Goal: Information Seeking & Learning: Learn about a topic

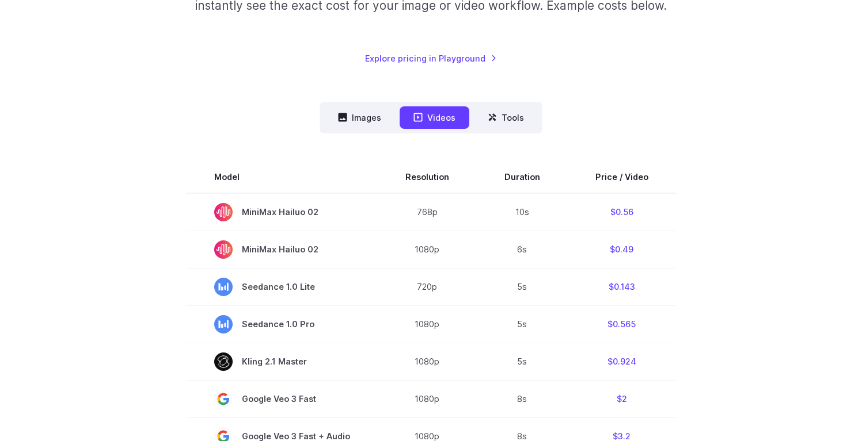
scroll to position [241, 0]
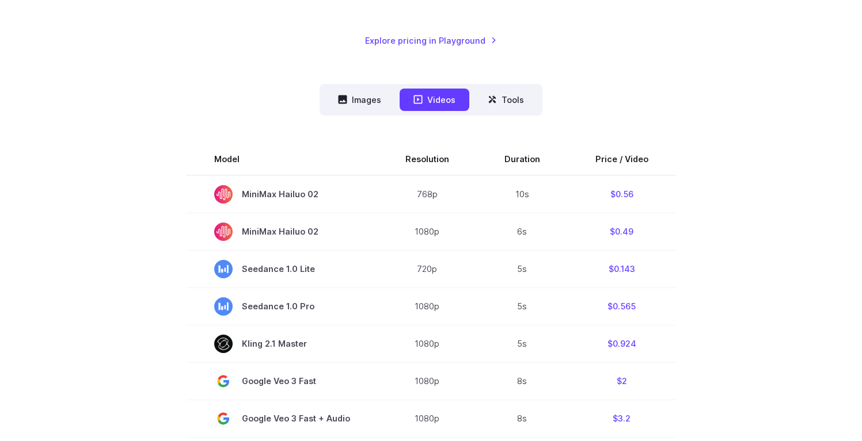
click at [358, 101] on button "Images" at bounding box center [359, 100] width 71 height 22
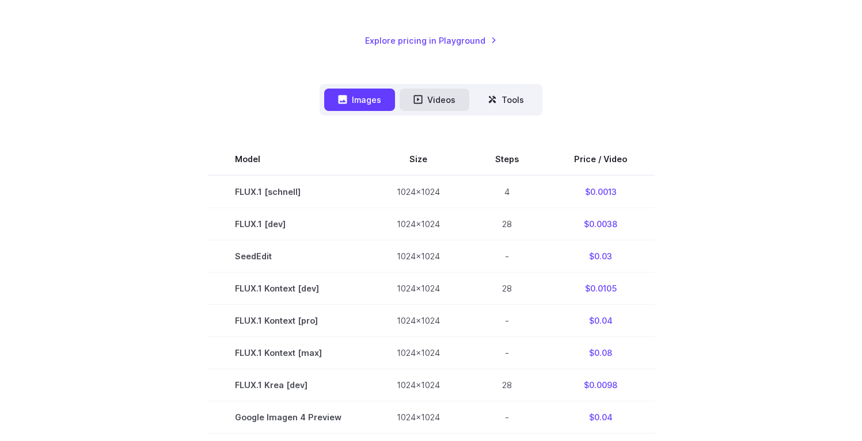
click at [453, 100] on button "Videos" at bounding box center [434, 100] width 70 height 22
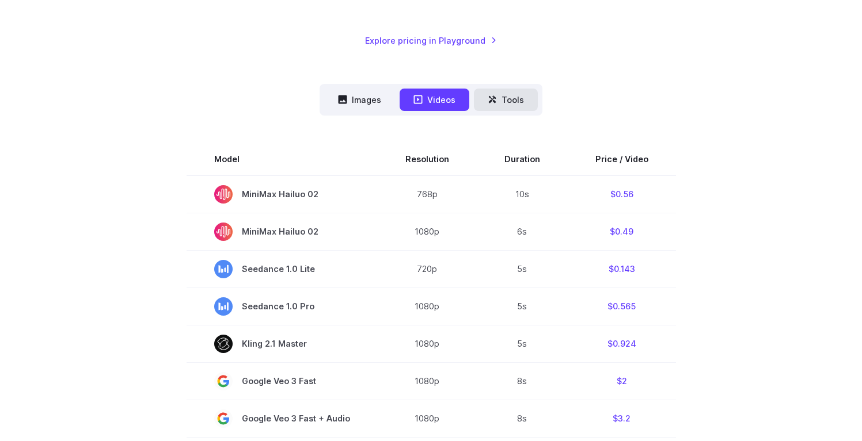
click at [516, 100] on button "Tools" at bounding box center [506, 100] width 64 height 22
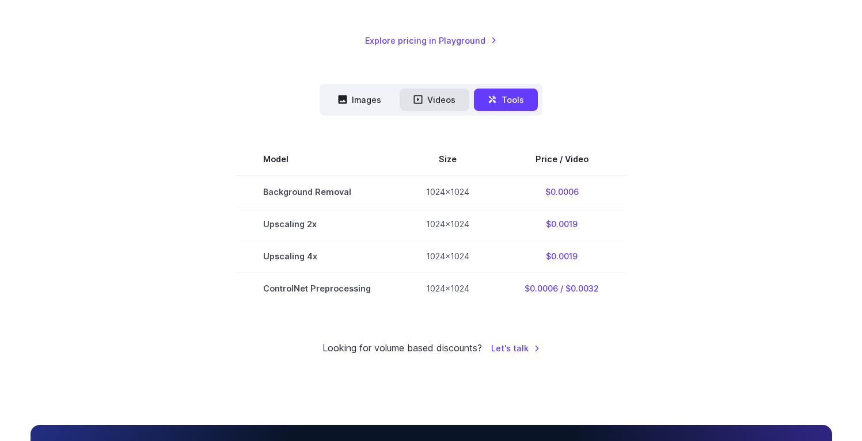
click at [421, 107] on button "Videos" at bounding box center [434, 100] width 70 height 22
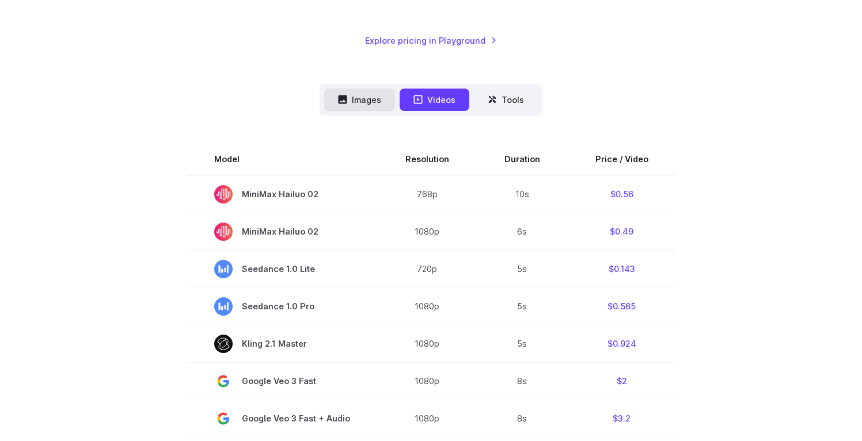
click at [370, 94] on button "Images" at bounding box center [359, 100] width 71 height 22
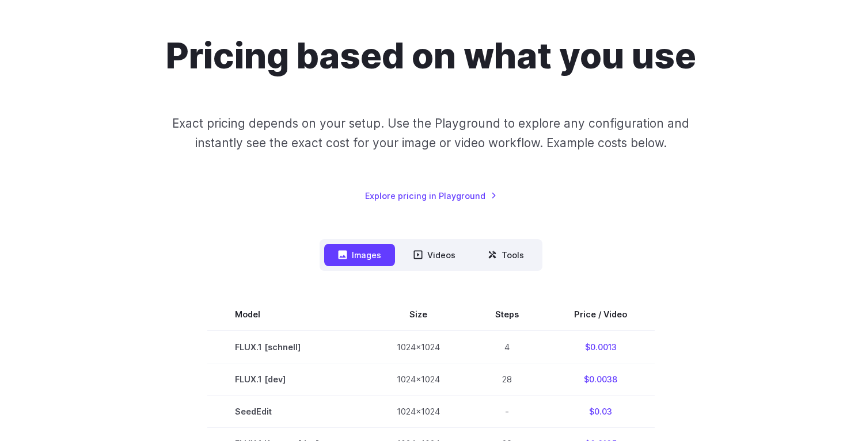
scroll to position [78, 0]
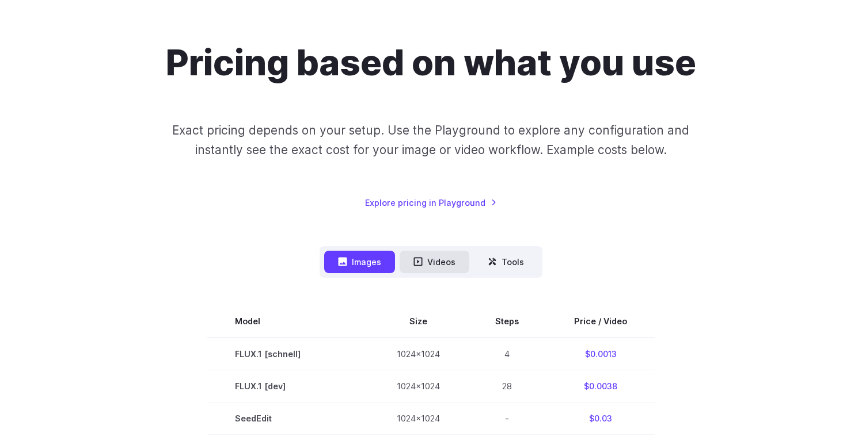
click at [429, 267] on button "Videos" at bounding box center [434, 262] width 70 height 22
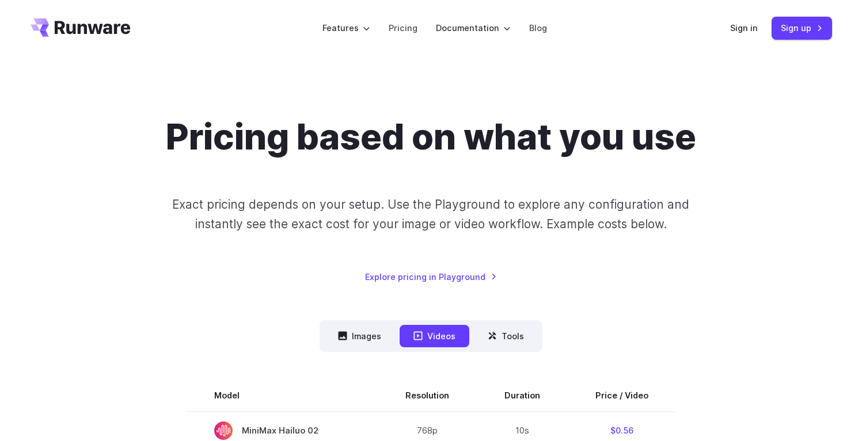
scroll to position [0, 0]
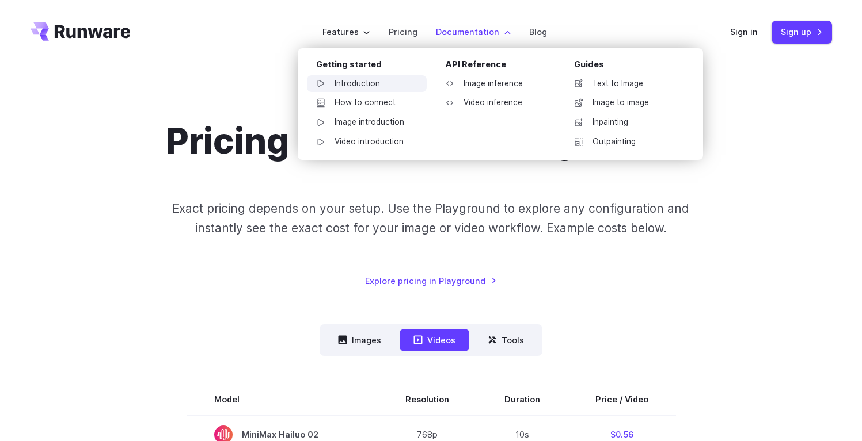
click at [359, 79] on link "Introduction" at bounding box center [367, 83] width 120 height 17
